Goal: Find specific fact: Find contact information

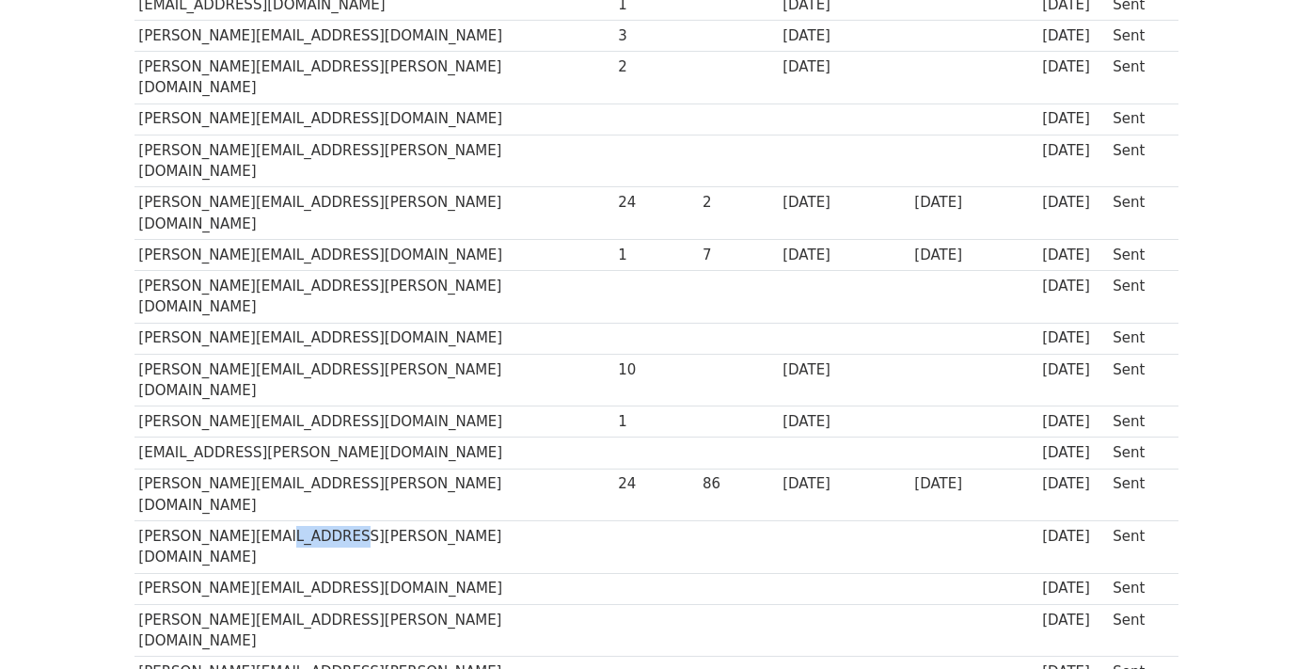
drag, startPoint x: 324, startPoint y: 413, endPoint x: 255, endPoint y: 412, distance: 69.6
click at [255, 521] on td "[PERSON_NAME][EMAIL_ADDRESS][PERSON_NAME][DOMAIN_NAME]" at bounding box center [374, 547] width 480 height 53
click at [345, 521] on td "[PERSON_NAME][EMAIL_ADDRESS][PERSON_NAME][DOMAIN_NAME]" at bounding box center [374, 547] width 480 height 53
drag, startPoint x: 380, startPoint y: 407, endPoint x: 134, endPoint y: 406, distance: 245.5
click at [134, 521] on td "[PERSON_NAME][EMAIL_ADDRESS][PERSON_NAME][DOMAIN_NAME]" at bounding box center [374, 547] width 480 height 53
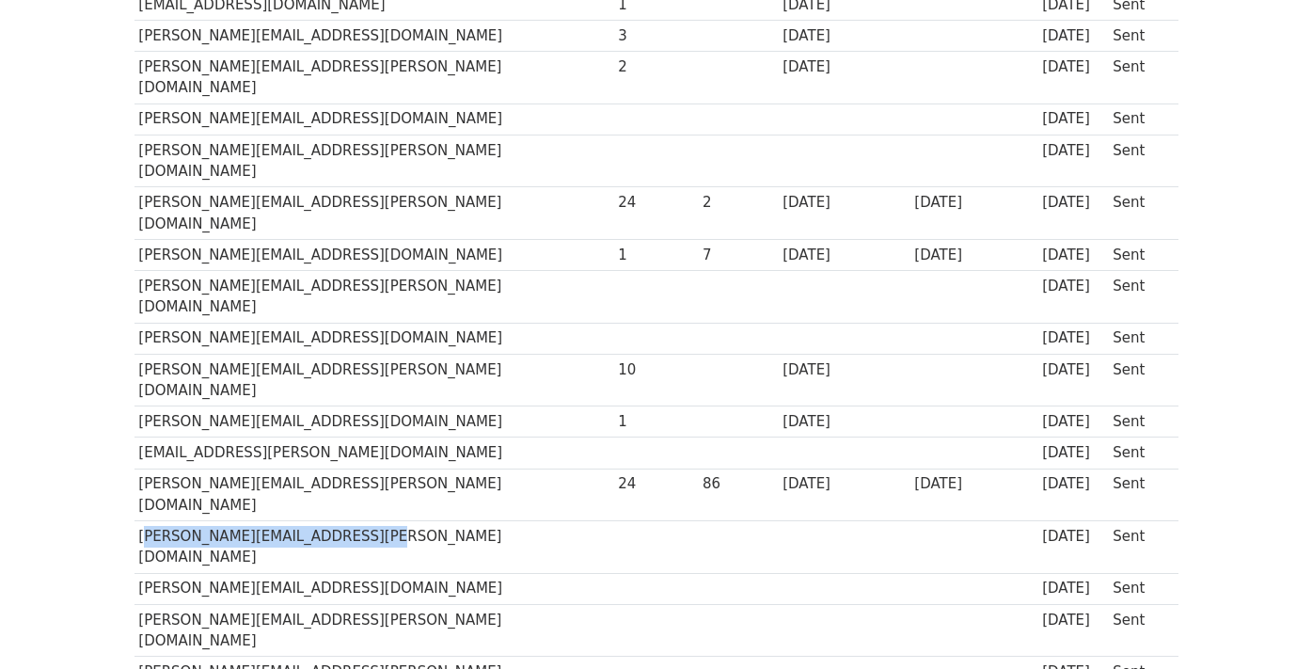
copy td "[PERSON_NAME][EMAIL_ADDRESS][PERSON_NAME][DOMAIN_NAME]"
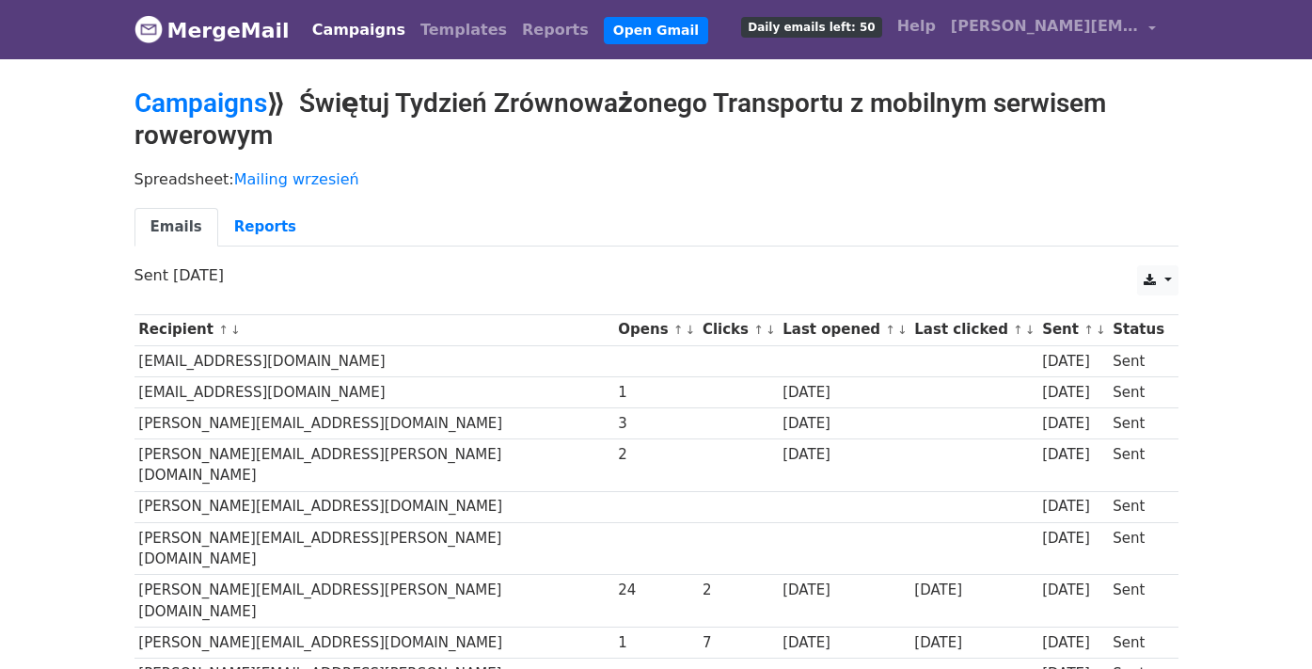
copy td "[PERSON_NAME][EMAIL_ADDRESS][PERSON_NAME][DOMAIN_NAME]"
click at [362, 104] on h2 "Campaigns ⟫ Świętuj Tydzień Zrównoważonego Transportu z mobilnym serwisem rower…" at bounding box center [656, 118] width 1044 height 63
click at [247, 178] on link "Mailing wrzesień" at bounding box center [296, 179] width 125 height 18
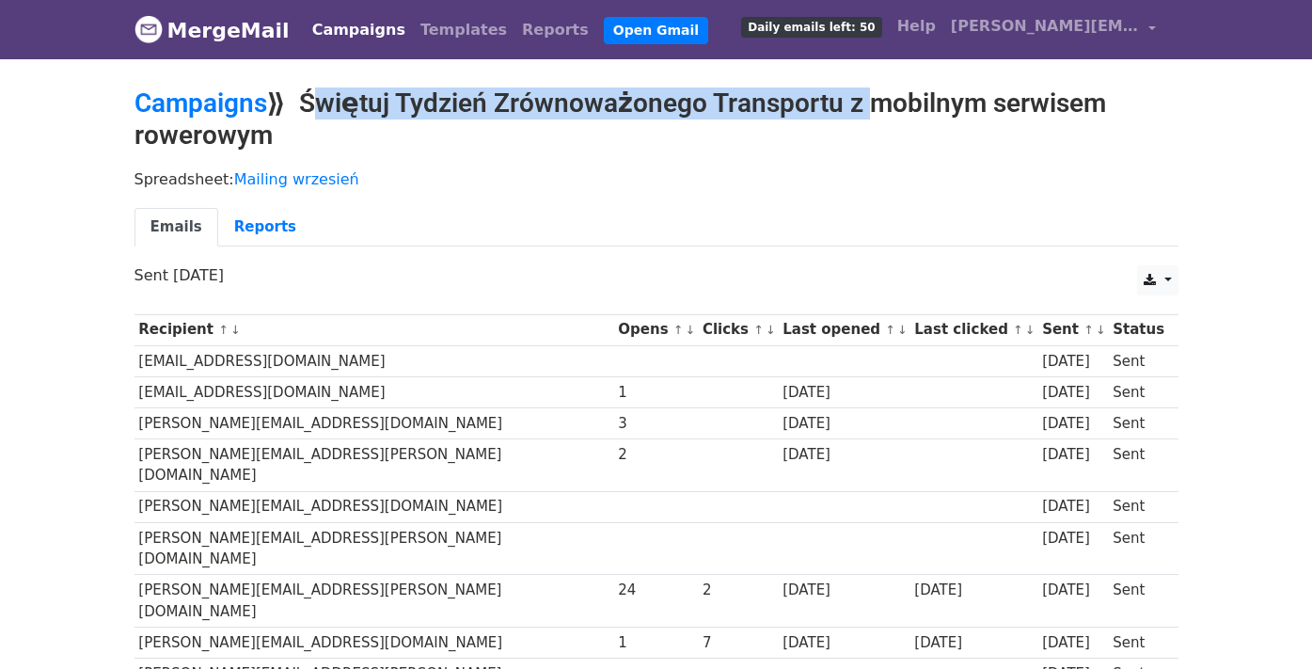
copy h2 "Świętuj Tydzień Zrównoważonego Transportu"
drag, startPoint x: 298, startPoint y: 106, endPoint x: 846, endPoint y: 106, distance: 548.3
click at [846, 106] on h2 "Campaigns ⟫ Świętuj Tydzień Zrównoważonego Transportu z mobilnym serwisem rower…" at bounding box center [656, 118] width 1044 height 63
